Goal: Find specific page/section: Find specific page/section

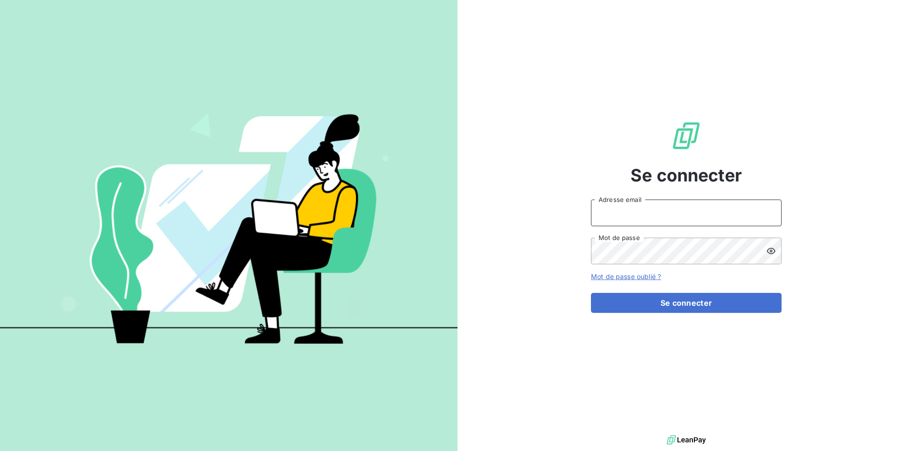
click at [622, 213] on input "Adresse email" at bounding box center [686, 213] width 191 height 27
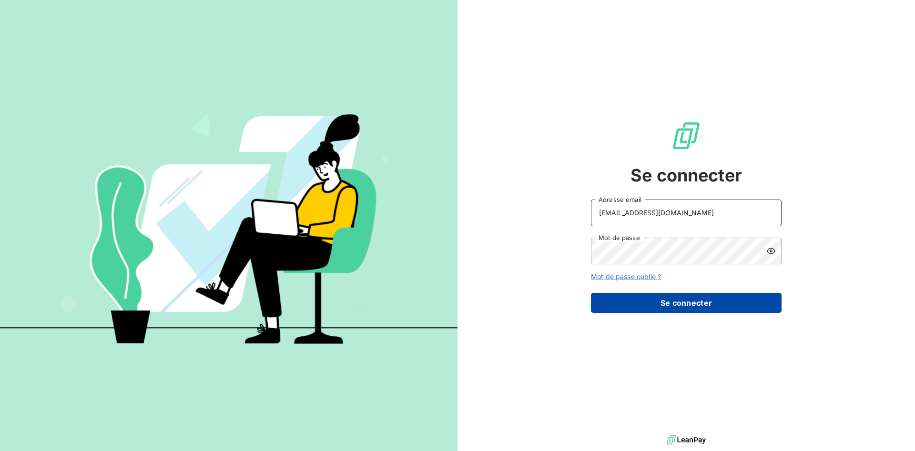
type input "[EMAIL_ADDRESS][DOMAIN_NAME]"
click at [673, 304] on button "Se connecter" at bounding box center [686, 303] width 191 height 20
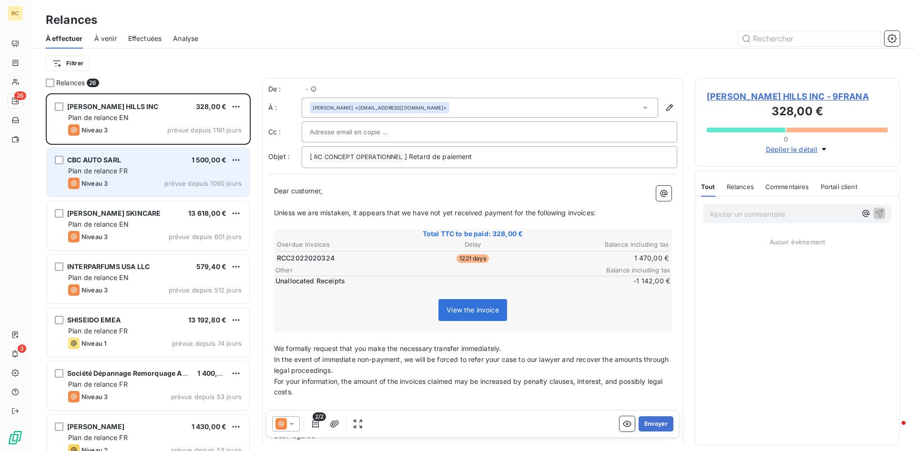
scroll to position [358, 205]
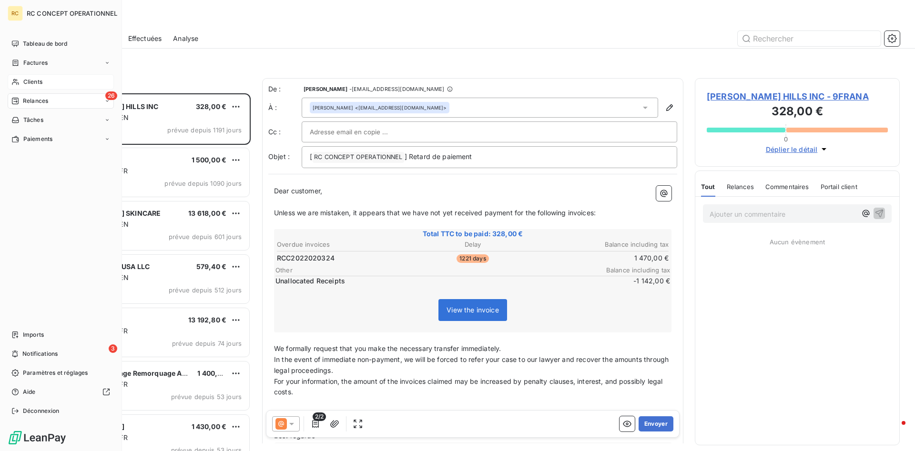
click at [33, 82] on span "Clients" at bounding box center [32, 82] width 19 height 9
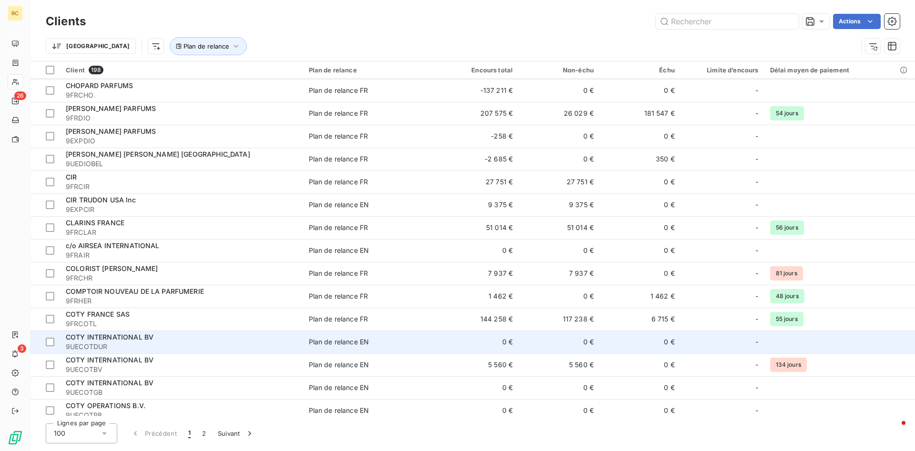
scroll to position [729, 0]
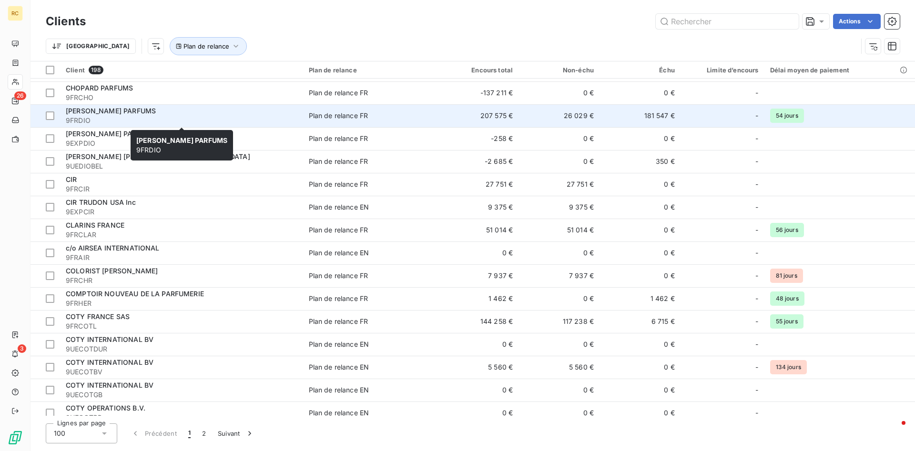
click at [99, 108] on span "[PERSON_NAME] PARFUMS" at bounding box center [111, 111] width 90 height 8
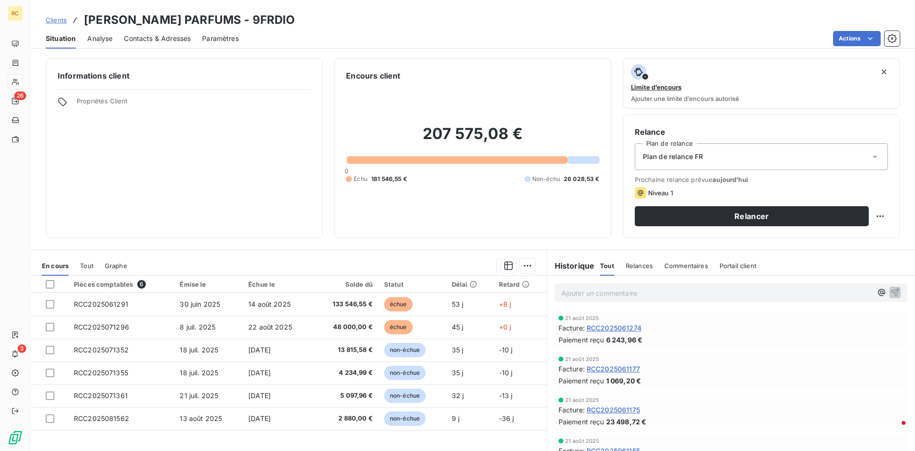
scroll to position [49, 0]
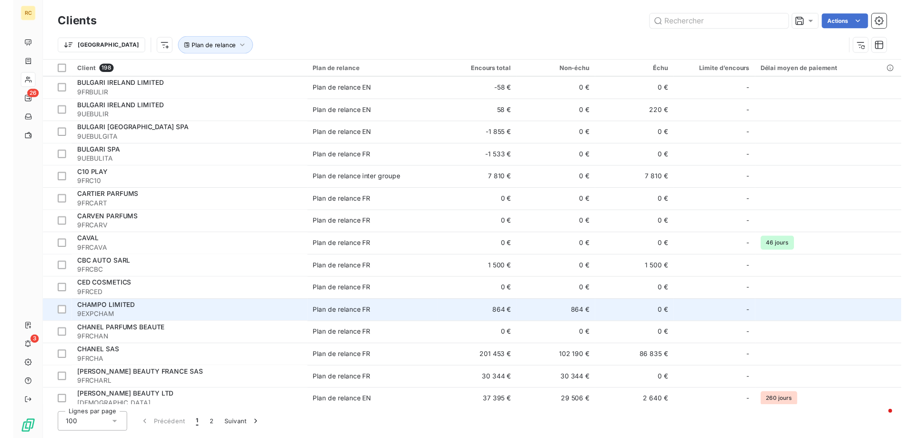
scroll to position [729, 0]
